Goal: Information Seeking & Learning: Learn about a topic

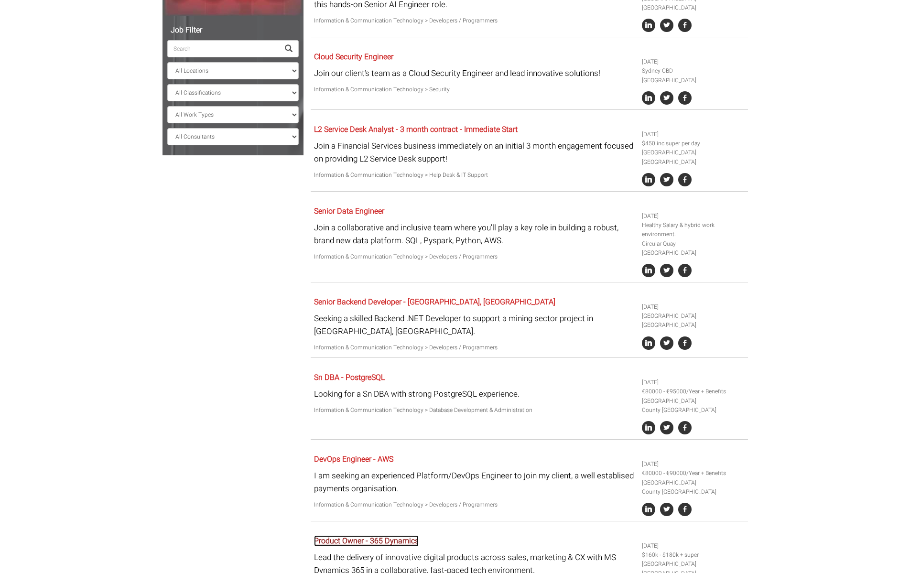
scroll to position [462, 0]
